Goal: Task Accomplishment & Management: Manage account settings

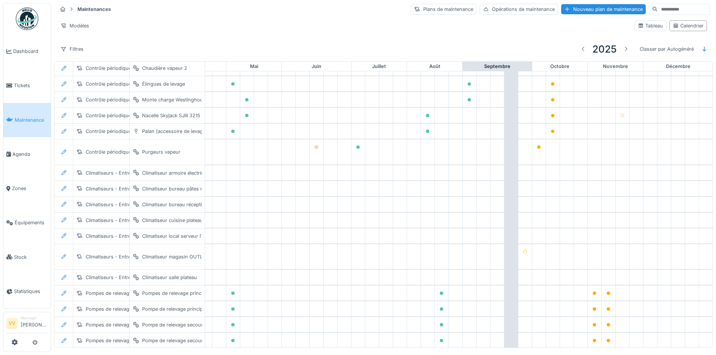
scroll to position [0, 246]
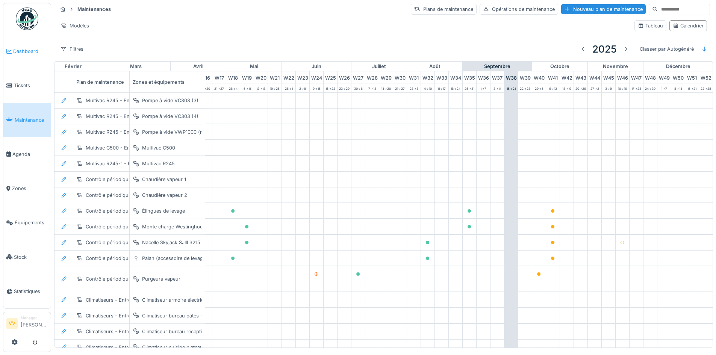
click at [22, 46] on link "Dashboard" at bounding box center [26, 51] width 47 height 34
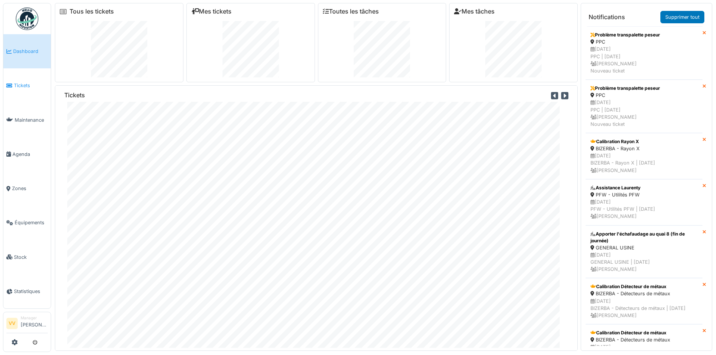
click at [23, 85] on span "Tickets" at bounding box center [31, 85] width 34 height 7
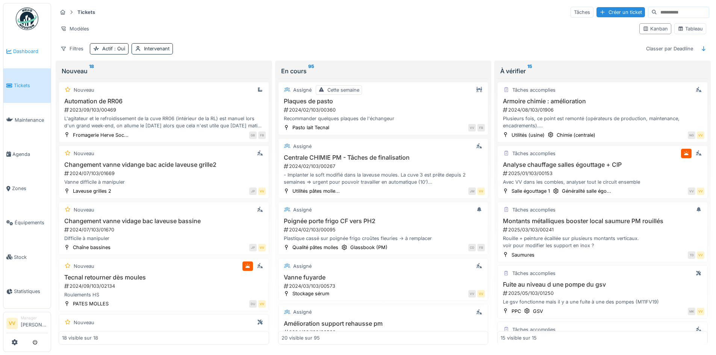
click at [14, 50] on span "Dashboard" at bounding box center [30, 51] width 35 height 7
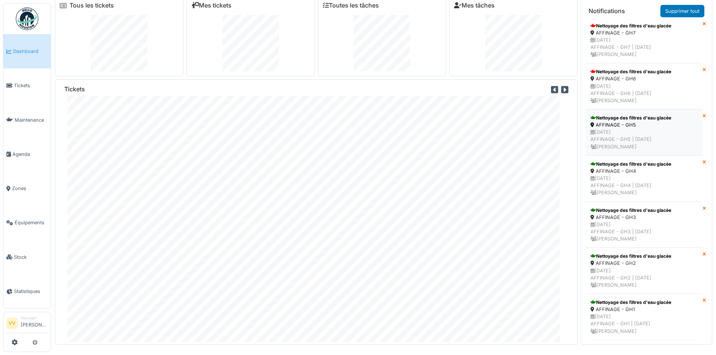
scroll to position [8, 0]
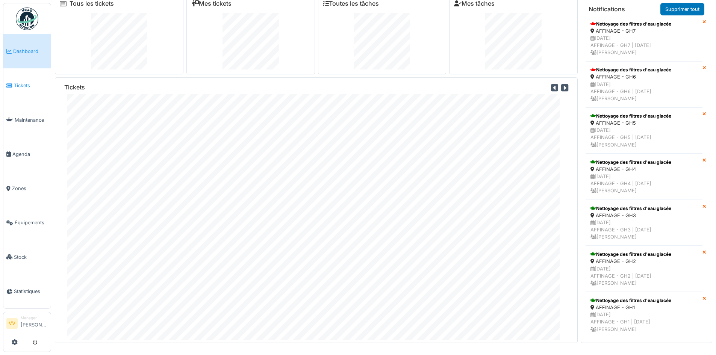
click at [12, 83] on li "Tickets" at bounding box center [26, 85] width 41 height 7
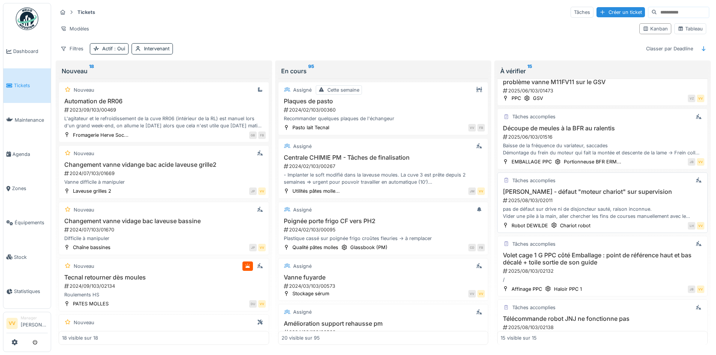
scroll to position [338, 0]
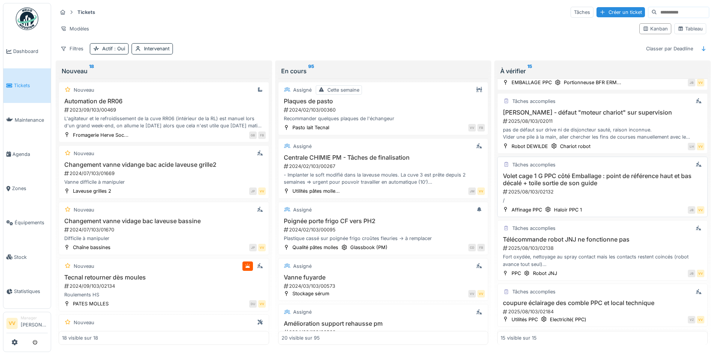
click at [622, 174] on h3 "Volet cage 1 G PPC côté Emballage : point de référence haut et bas décalé + toi…" at bounding box center [602, 179] width 204 height 14
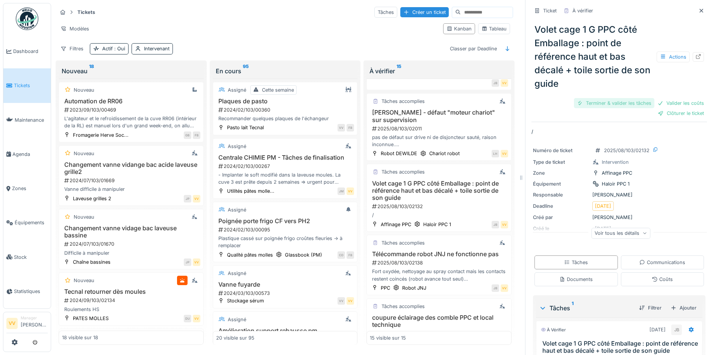
click at [604, 103] on div "Terminer & valider les tâches" at bounding box center [614, 103] width 80 height 10
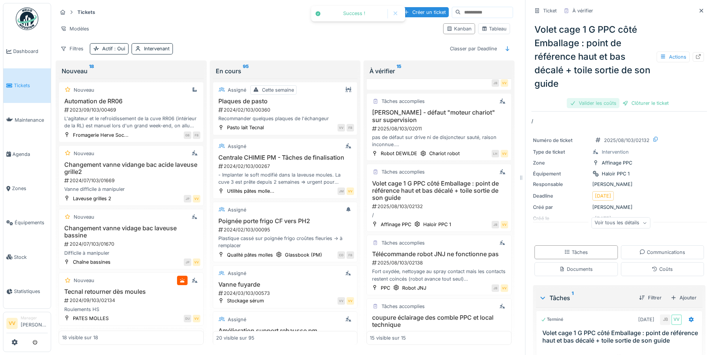
click at [597, 105] on div "Valider les coûts" at bounding box center [593, 103] width 53 height 10
click at [620, 101] on div "Clôturer le ticket" at bounding box center [619, 103] width 52 height 10
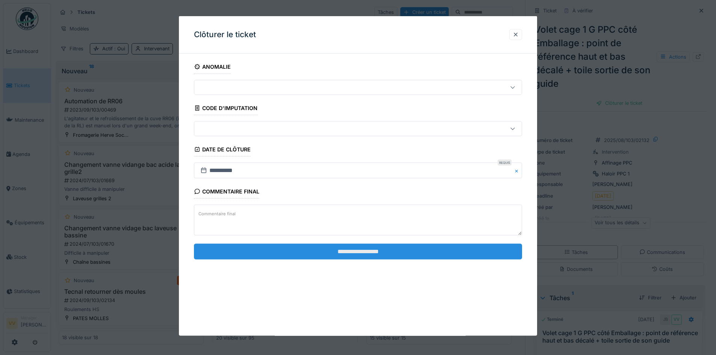
click at [341, 251] on input "**********" at bounding box center [358, 251] width 328 height 16
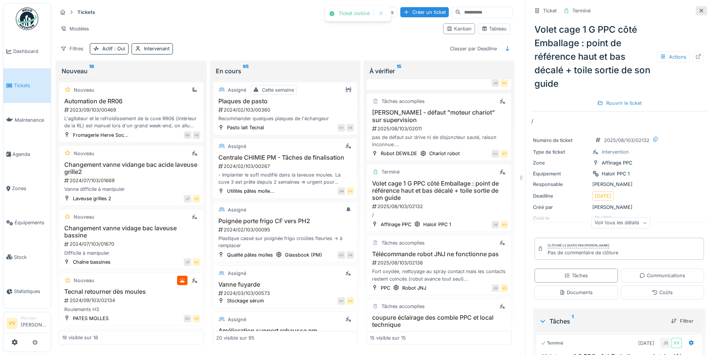
click at [698, 13] on div at bounding box center [701, 10] width 6 height 7
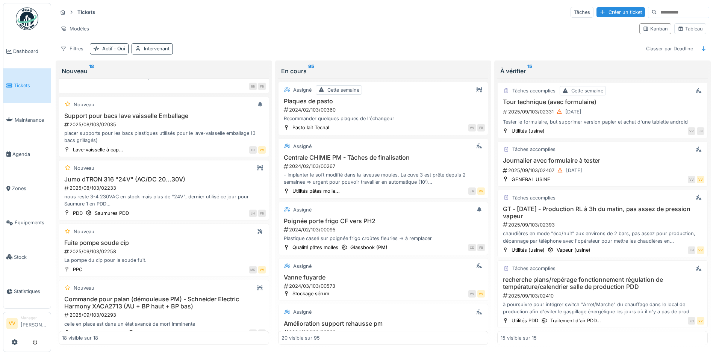
scroll to position [520, 0]
click at [21, 80] on link "Tickets" at bounding box center [26, 85] width 47 height 34
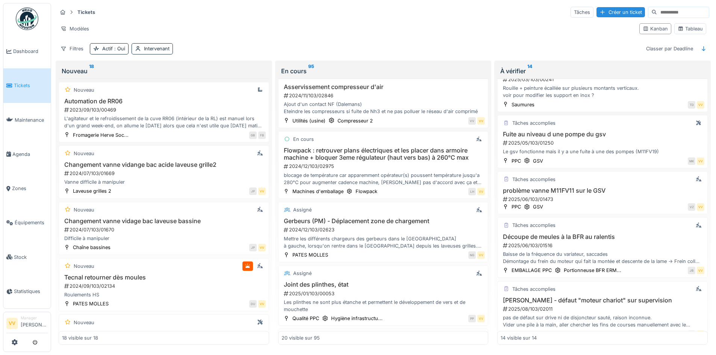
scroll to position [461, 0]
